Goal: Task Accomplishment & Management: Manage account settings

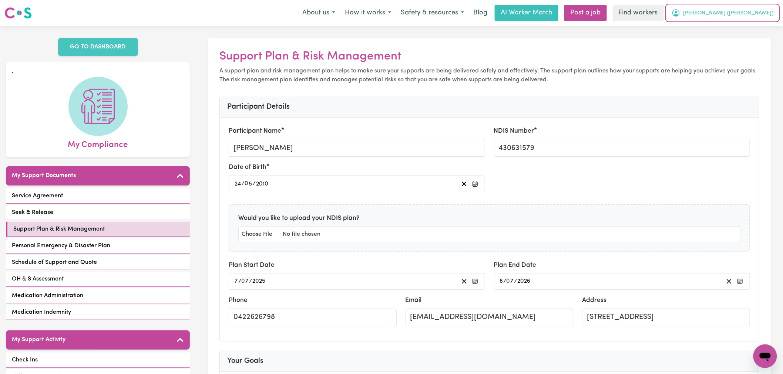
click at [775, 19] on button "[PERSON_NAME] ([PERSON_NAME])" at bounding box center [723, 13] width 112 height 16
click at [760, 27] on link "My Dashboard" at bounding box center [749, 29] width 58 height 14
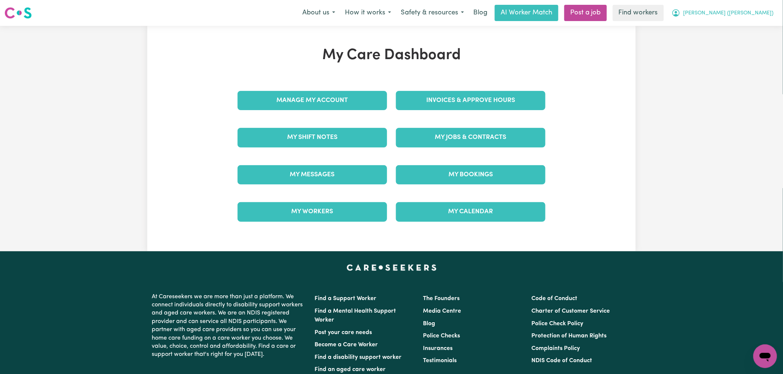
click at [754, 17] on span "[PERSON_NAME] ([PERSON_NAME])" at bounding box center [728, 13] width 90 height 8
click at [748, 38] on link "Logout" at bounding box center [749, 43] width 58 height 14
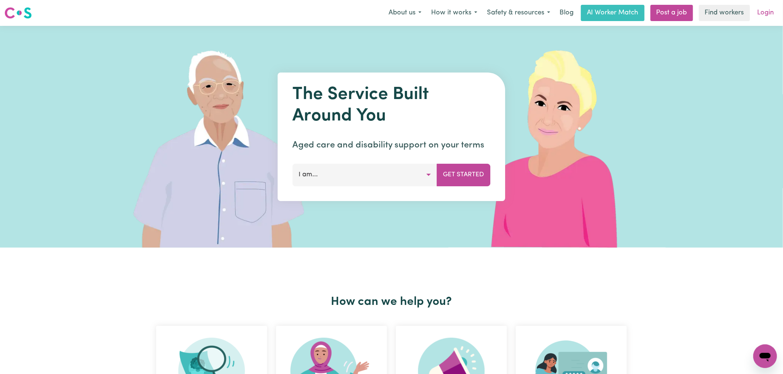
click at [769, 12] on link "Login" at bounding box center [766, 13] width 26 height 16
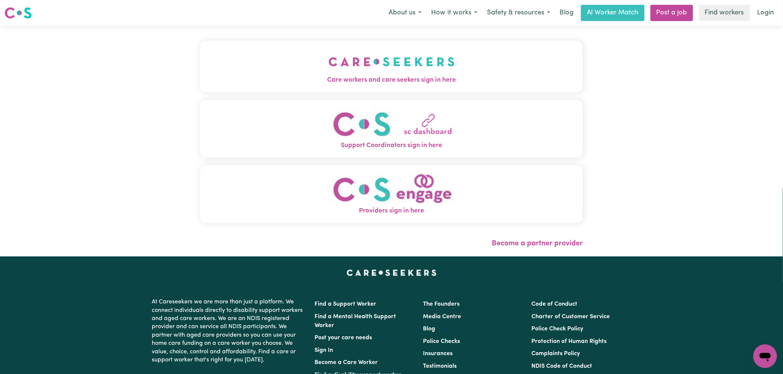
click at [249, 53] on button "Care workers and care seekers sign in here" at bounding box center [391, 67] width 383 height 52
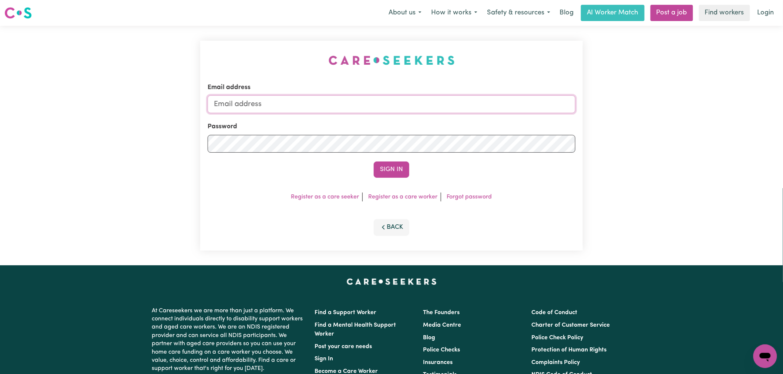
type input "[PERSON_NAME][EMAIL_ADDRESS][DOMAIN_NAME]"
click at [396, 110] on input "[PERSON_NAME][EMAIL_ADDRESS][DOMAIN_NAME]" at bounding box center [392, 104] width 368 height 18
click at [400, 167] on button "Sign In" at bounding box center [392, 170] width 36 height 16
